Goal: Task Accomplishment & Management: Use online tool/utility

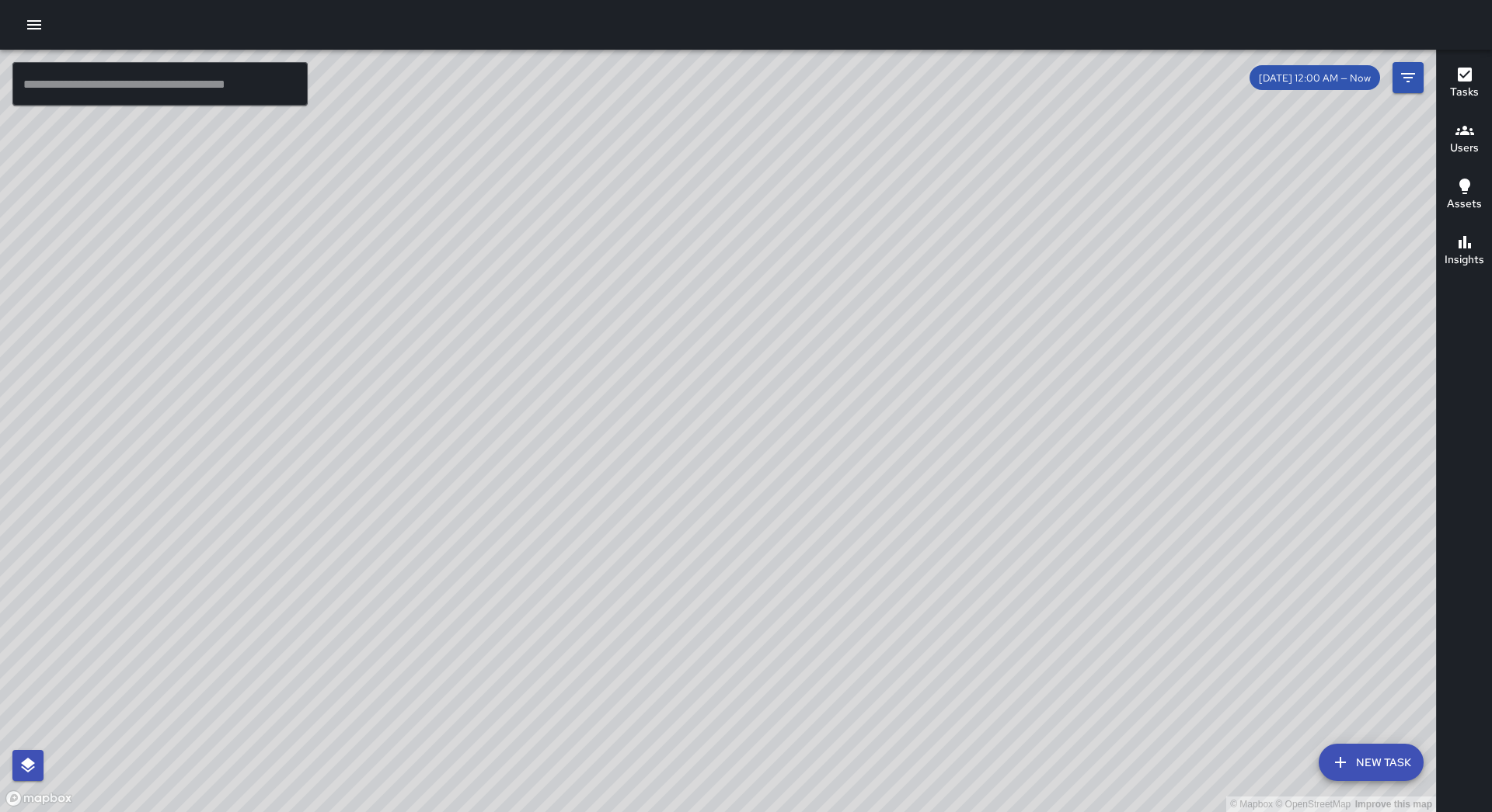
click at [34, 29] on icon "button" at bounding box center [34, 25] width 14 height 9
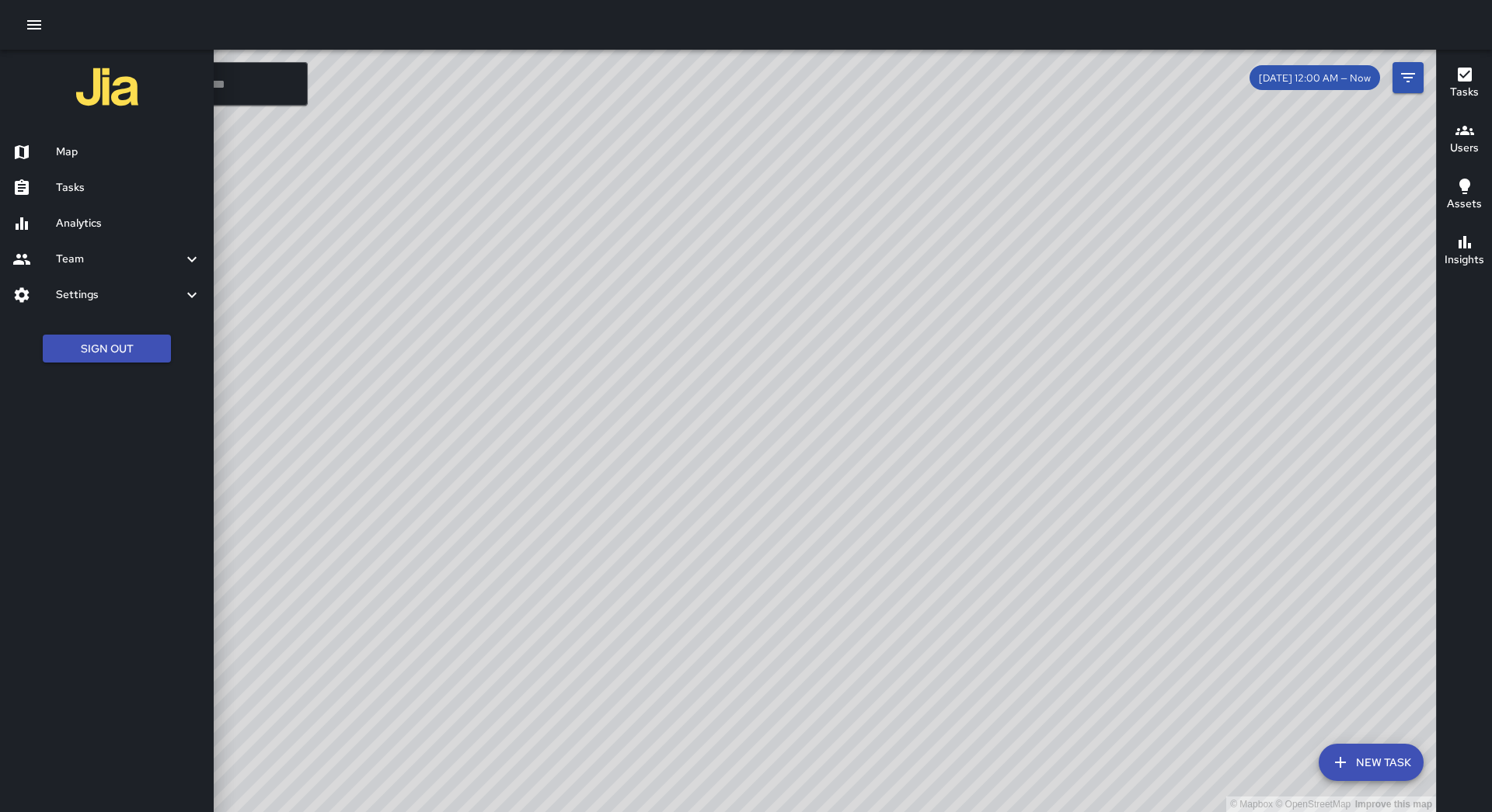
click at [105, 196] on link "Tasks" at bounding box center [106, 188] width 214 height 36
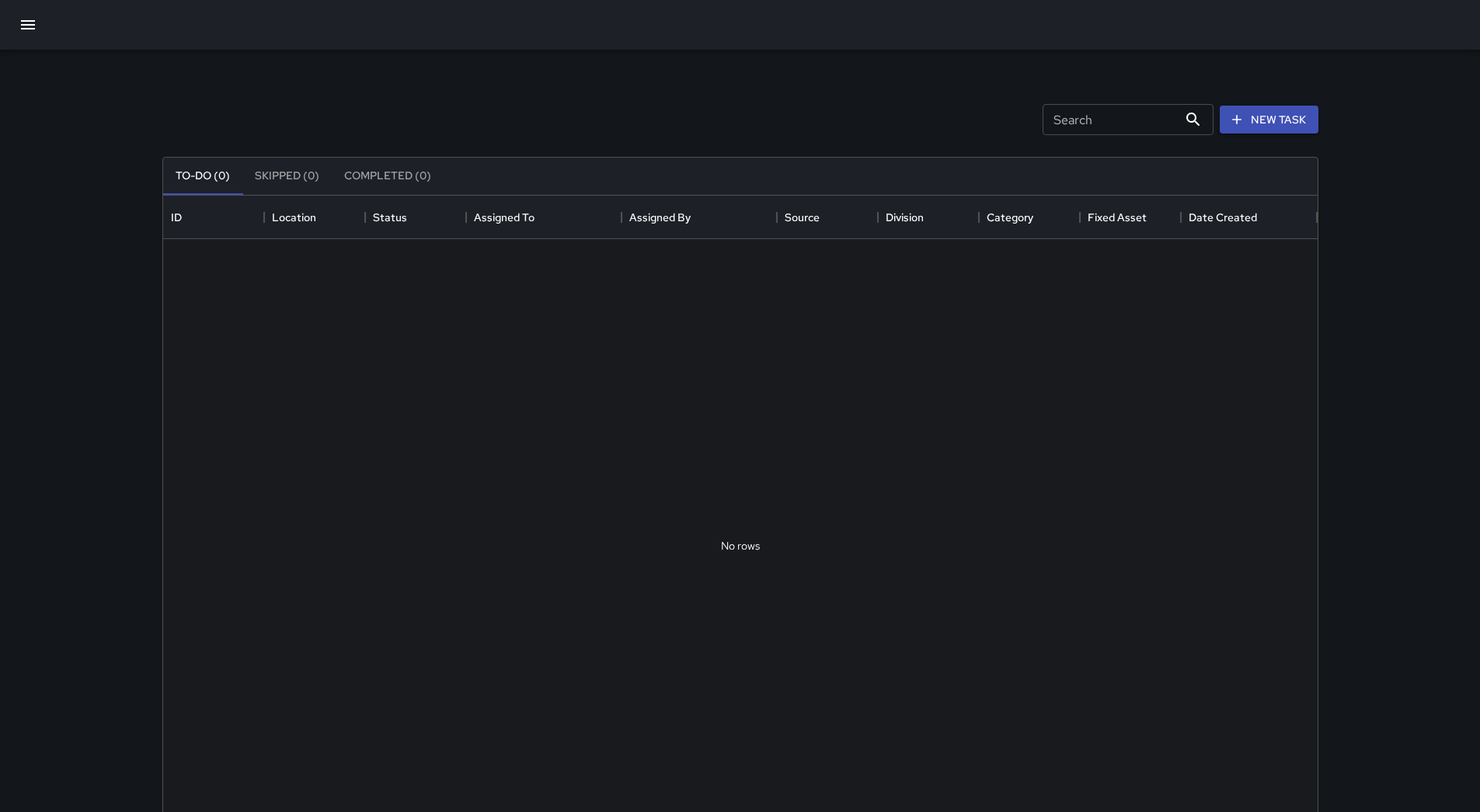
scroll to position [646, 1143]
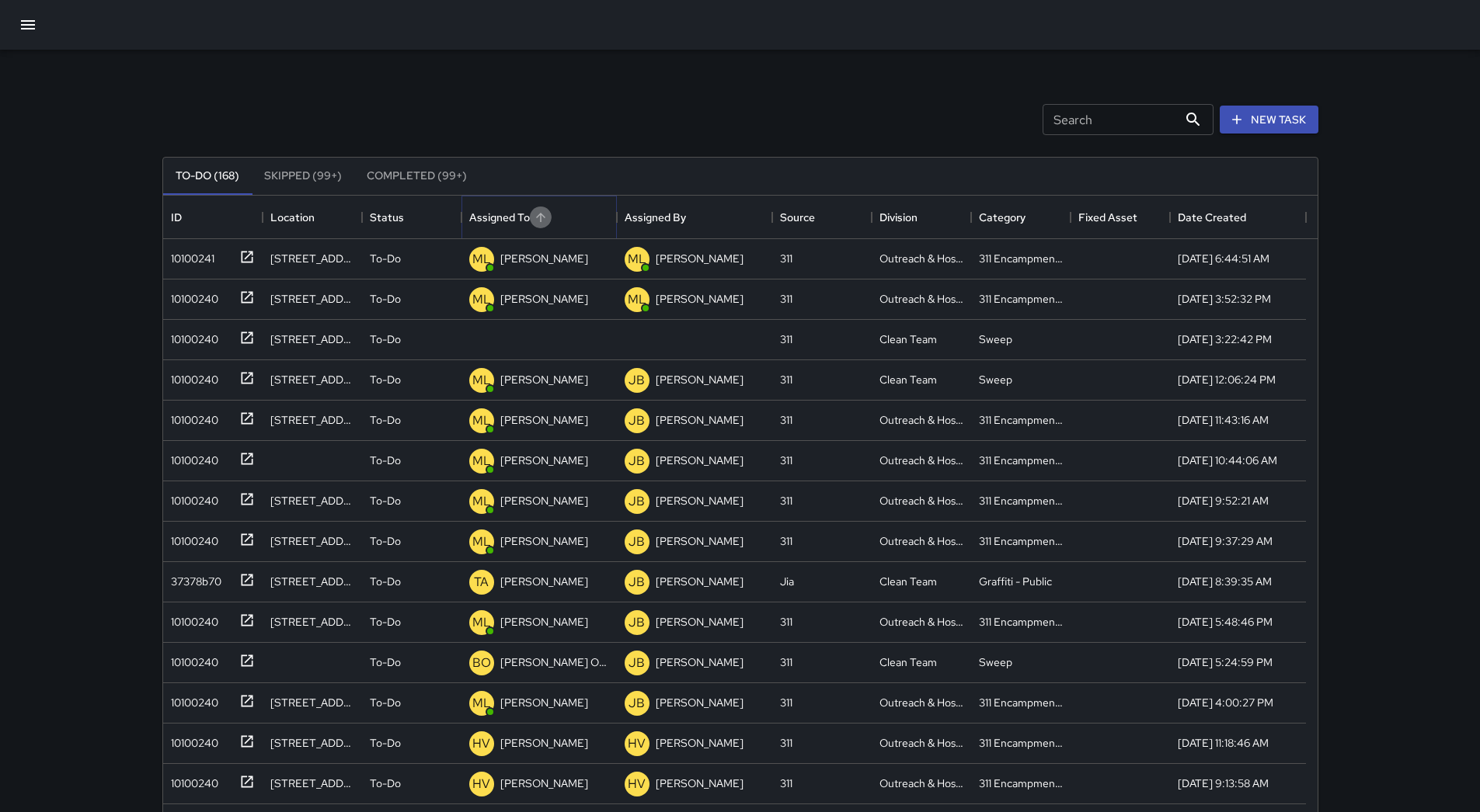
click at [539, 215] on icon "Sort" at bounding box center [540, 218] width 14 height 14
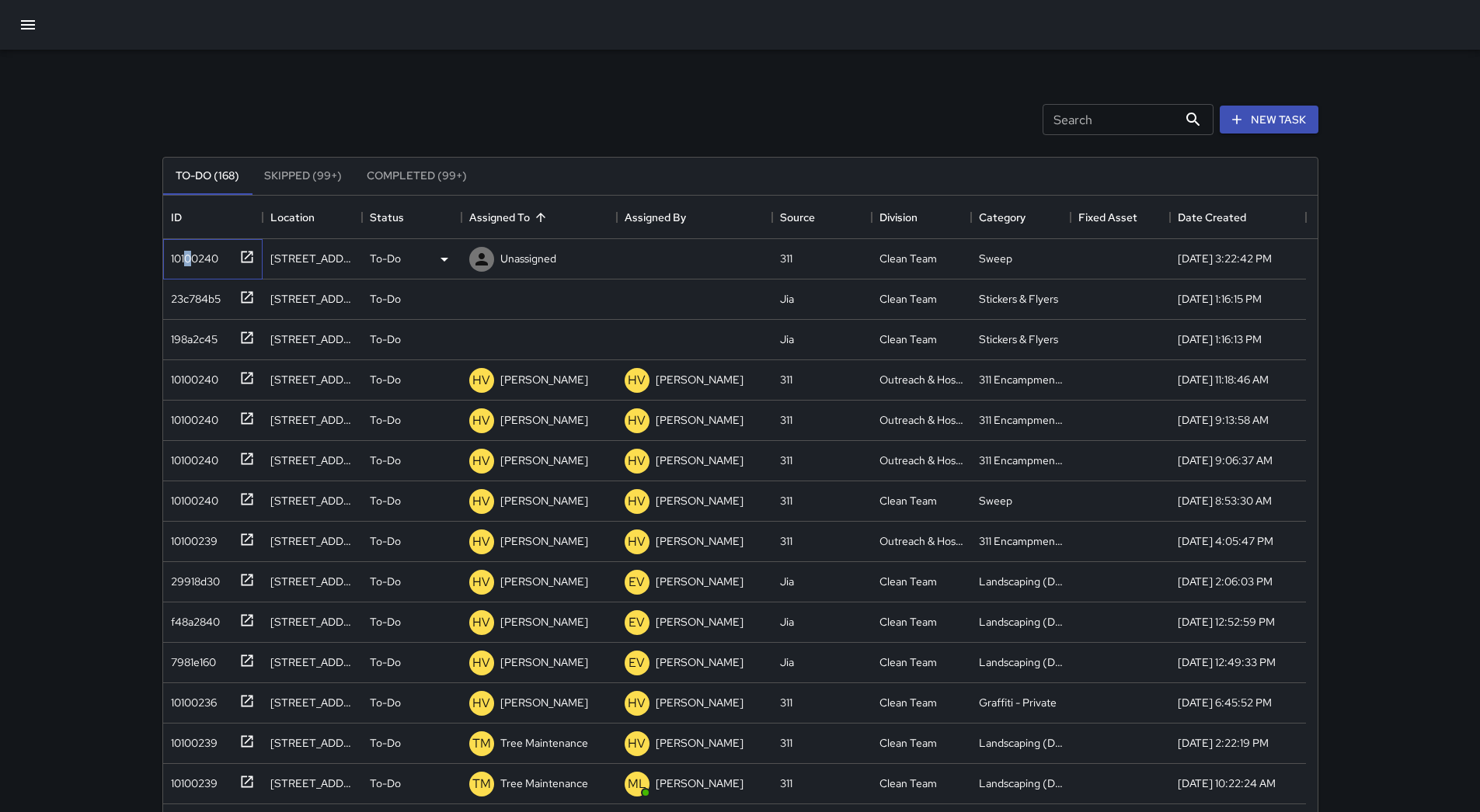
click at [190, 258] on div "10100240" at bounding box center [191, 256] width 54 height 22
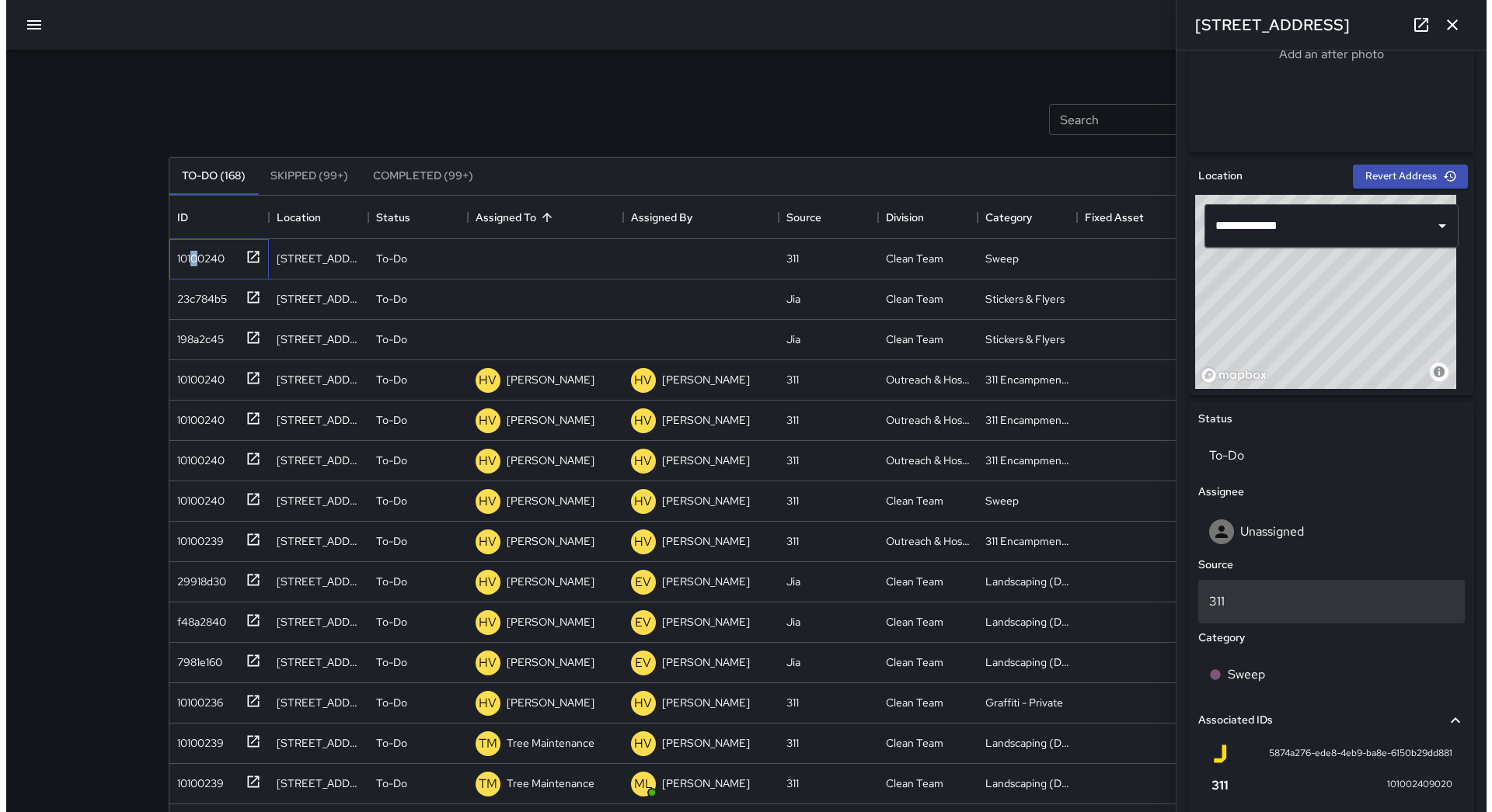
scroll to position [379, 0]
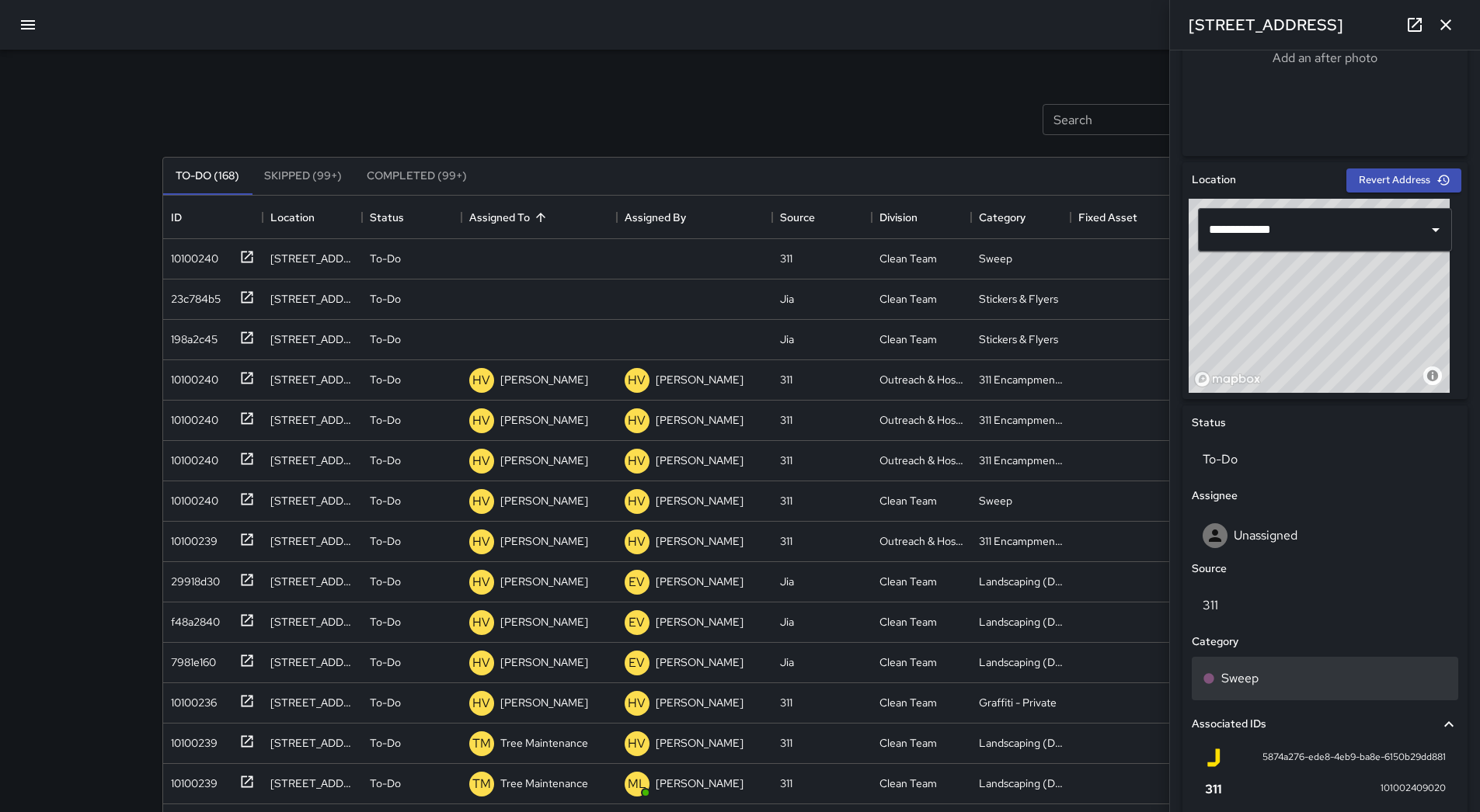
click at [1315, 675] on div "Sweep" at bounding box center [1325, 679] width 245 height 19
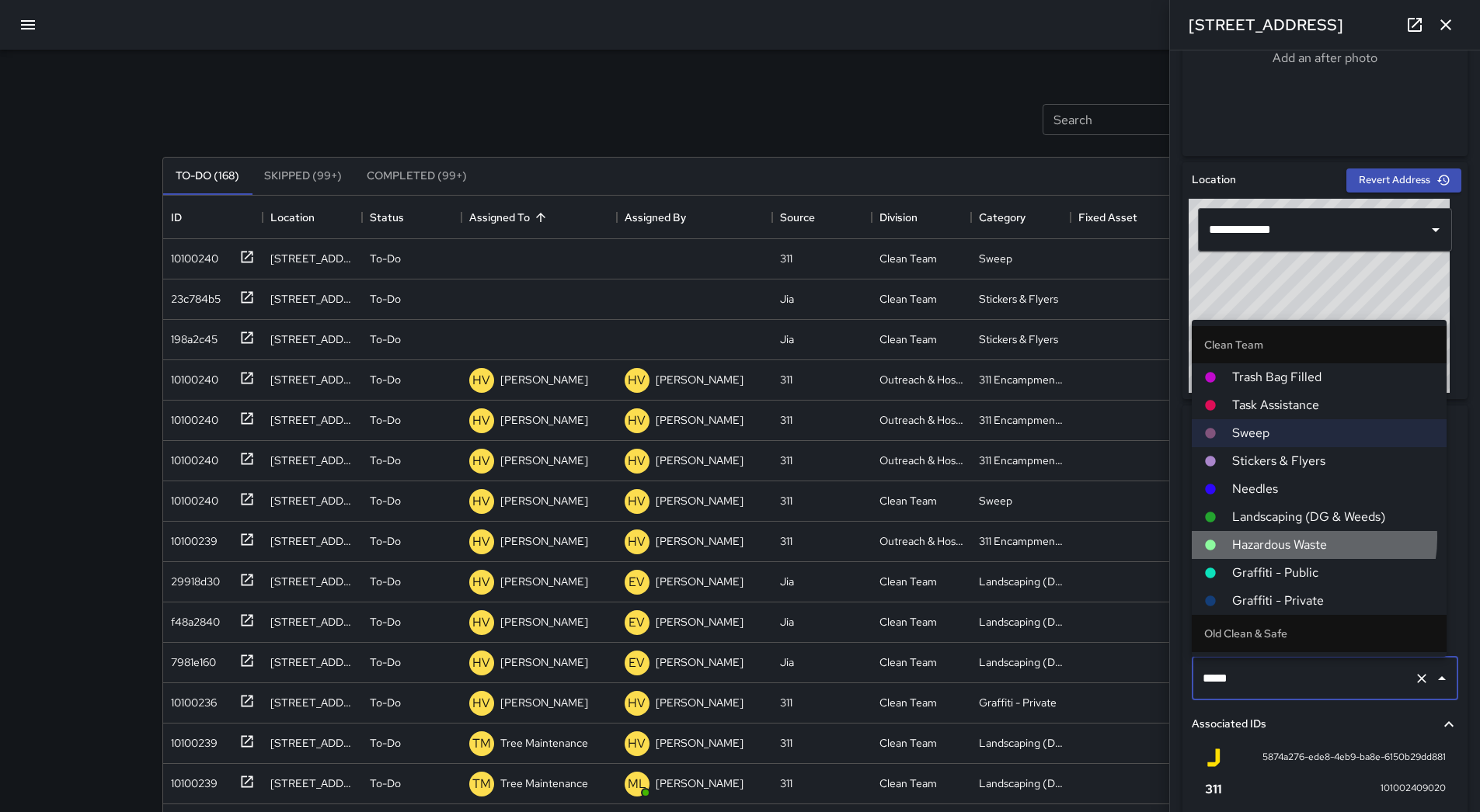
click at [1301, 538] on span "Hazardous Waste" at bounding box center [1333, 545] width 202 height 19
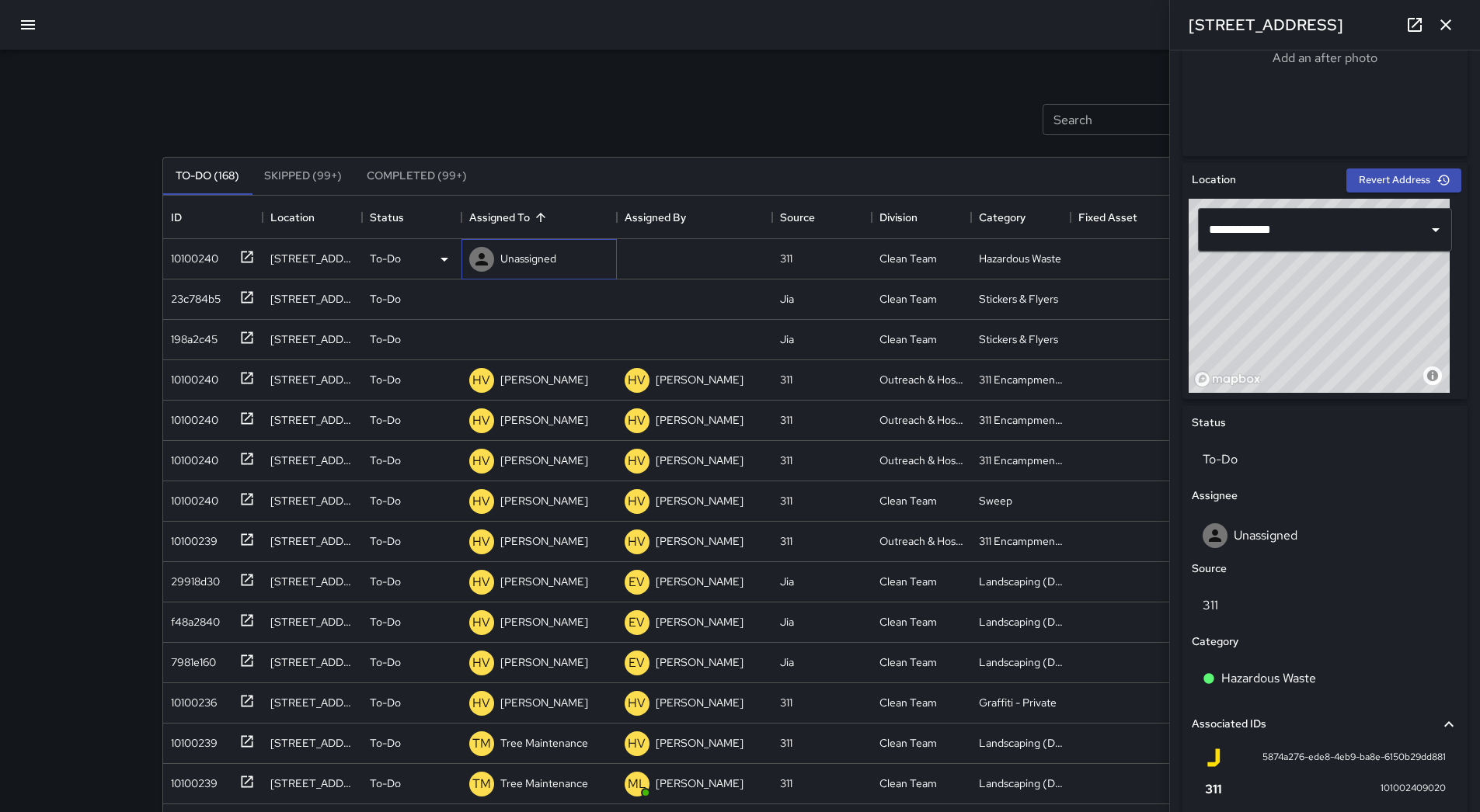
click at [543, 258] on p "Unassigned" at bounding box center [528, 258] width 56 height 15
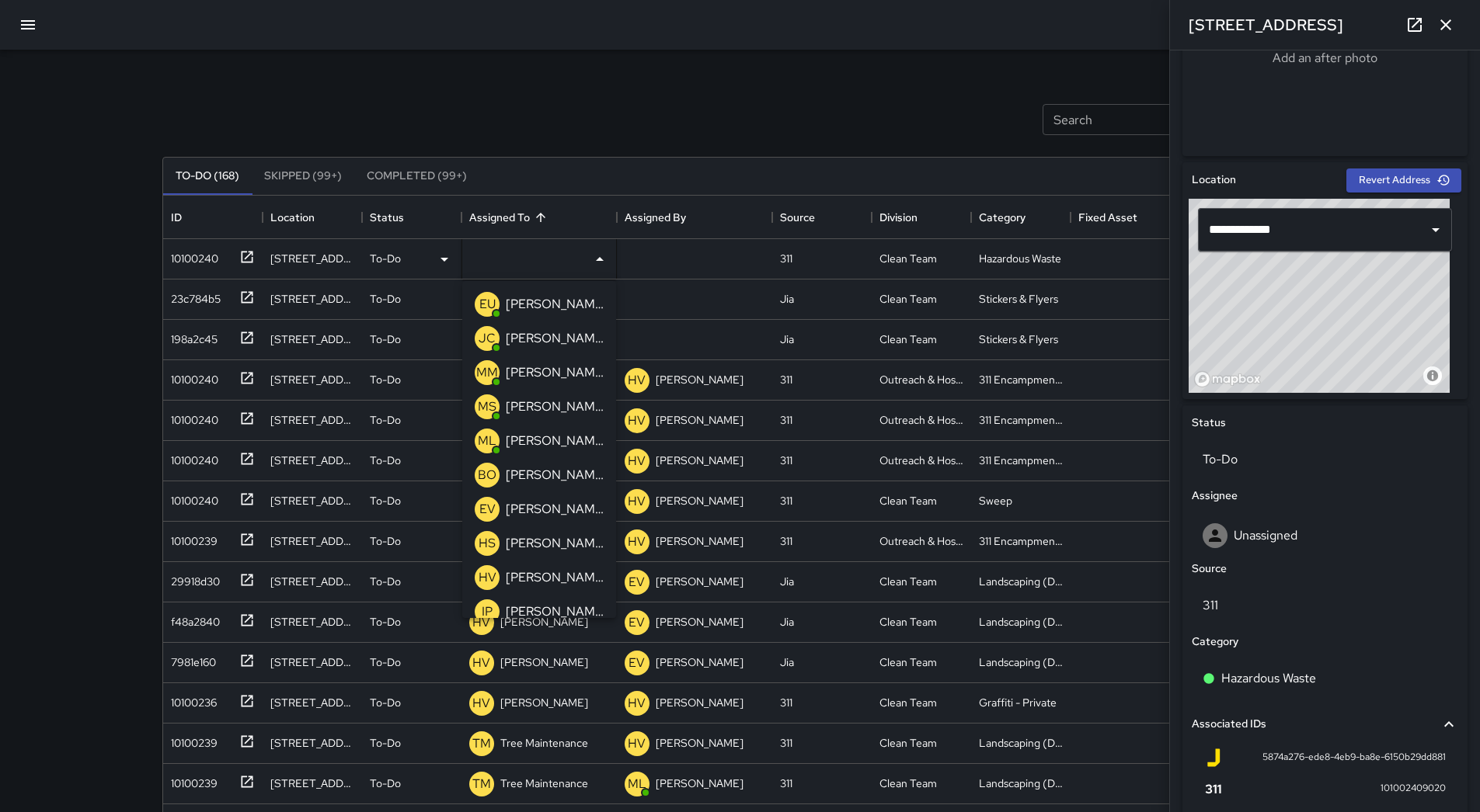
click at [583, 398] on p "[PERSON_NAME]" at bounding box center [555, 407] width 98 height 19
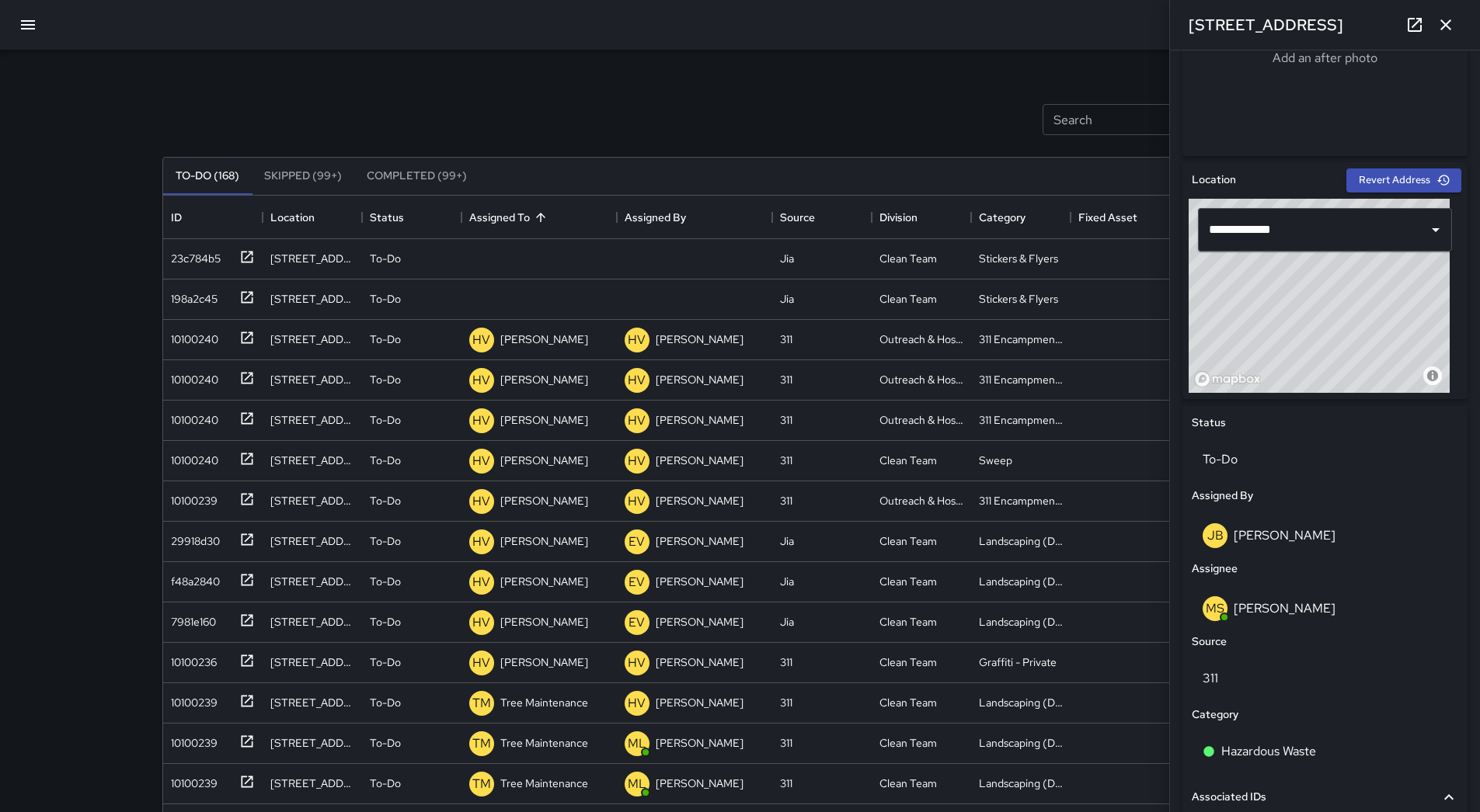
click at [25, 24] on icon "button" at bounding box center [28, 25] width 14 height 9
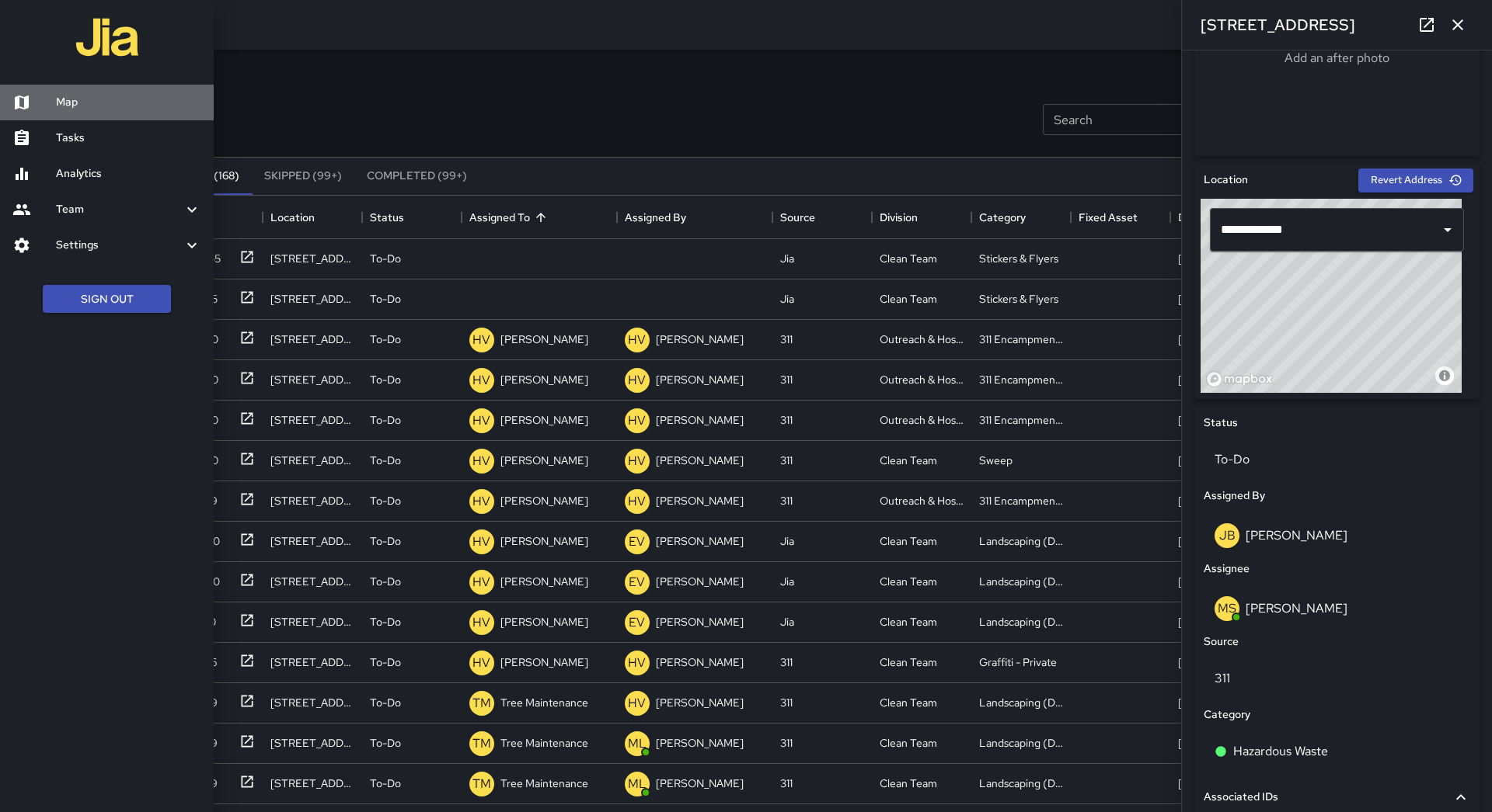
click at [84, 99] on h6 "Map" at bounding box center [128, 103] width 145 height 17
